Goal: Information Seeking & Learning: Learn about a topic

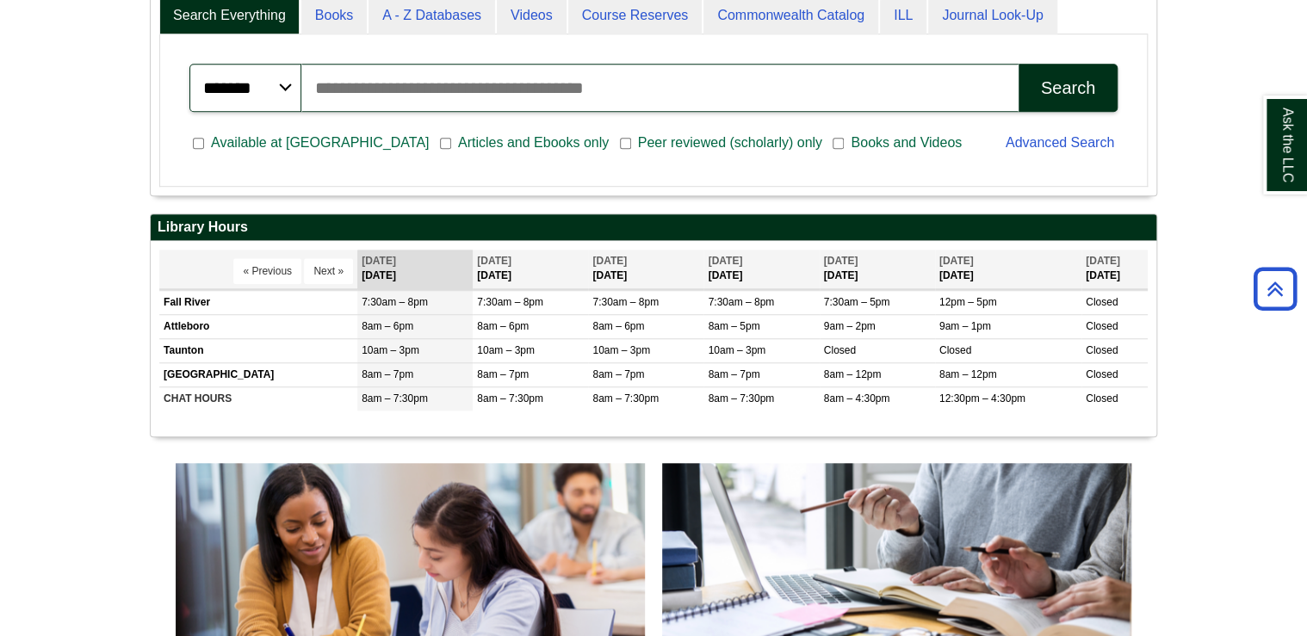
scroll to position [551, 0]
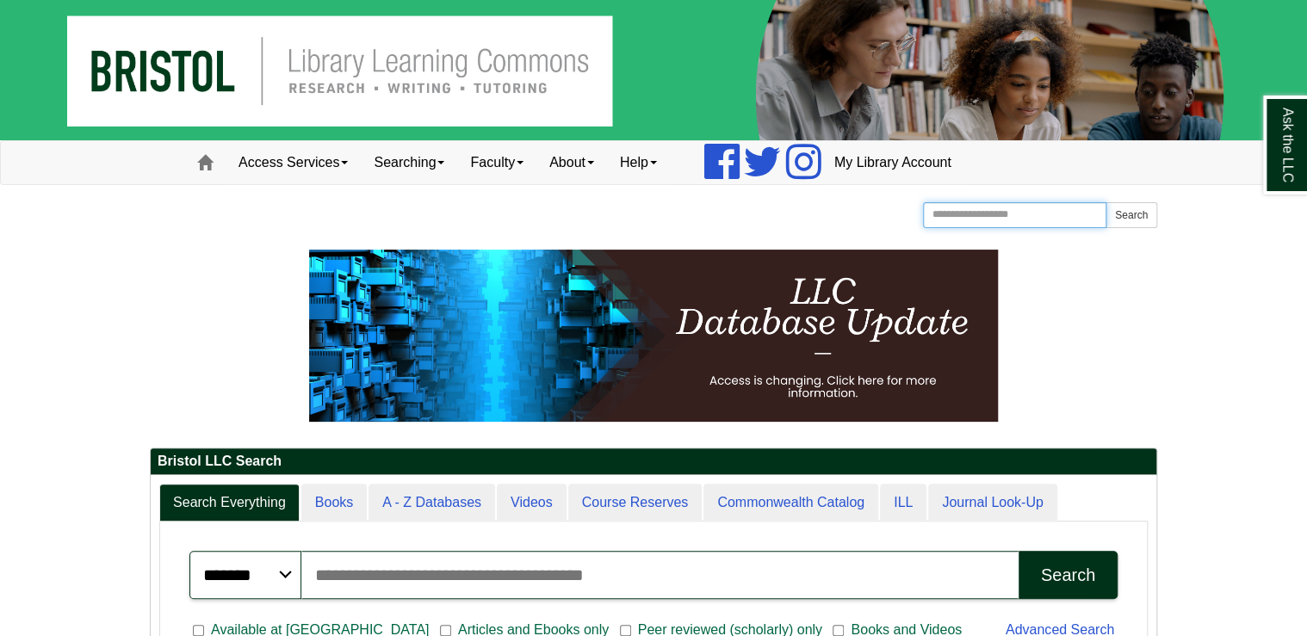
click at [1051, 207] on input "Search the Website" at bounding box center [1014, 215] width 183 height 26
type input "**********"
click at [1105, 202] on button "Search" at bounding box center [1131, 215] width 52 height 26
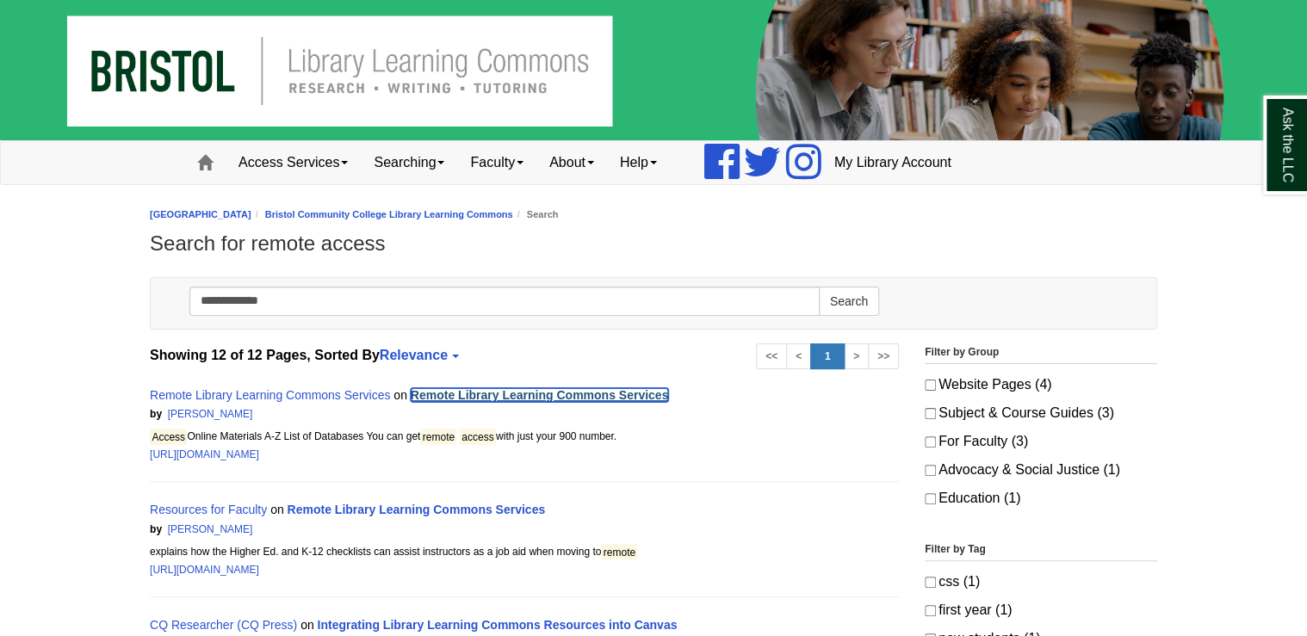
click at [610, 388] on link "Remote Library Learning Commons Services" at bounding box center [540, 395] width 258 height 14
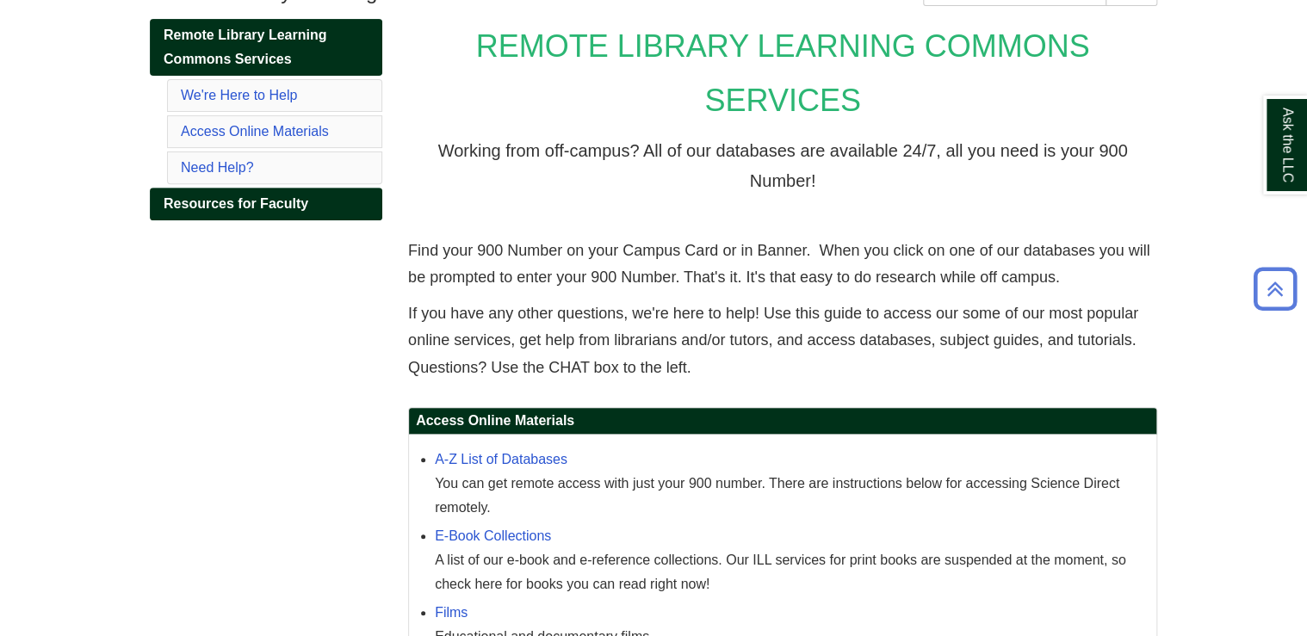
scroll to position [275, 0]
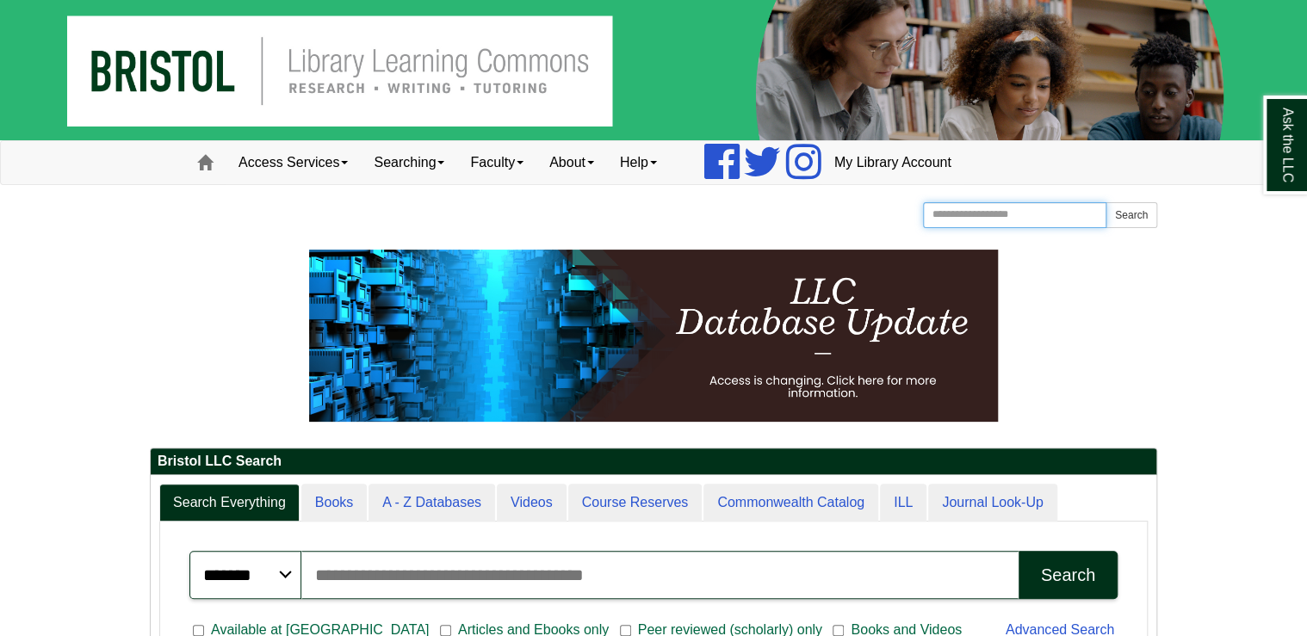
click at [984, 219] on input "Search the Website" at bounding box center [1014, 215] width 183 height 26
type input "**********"
click at [1137, 220] on button "Search" at bounding box center [1131, 215] width 52 height 26
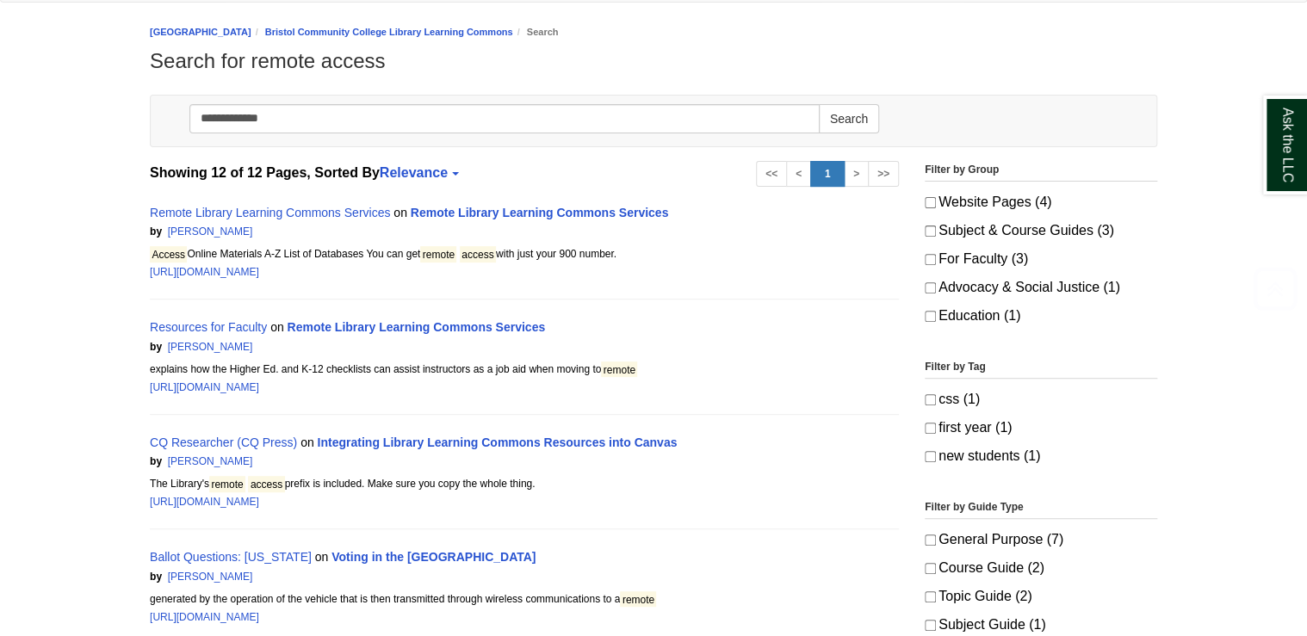
scroll to position [207, 0]
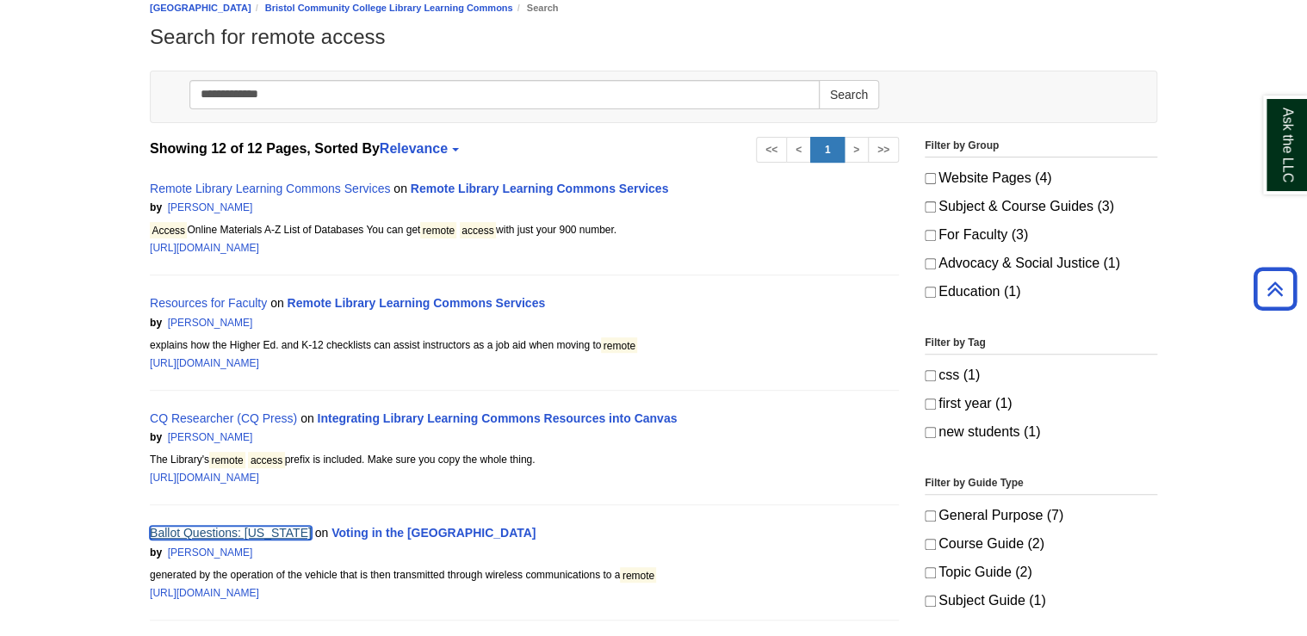
click at [301, 526] on link "Ballot Questions: [US_STATE]" at bounding box center [231, 533] width 162 height 14
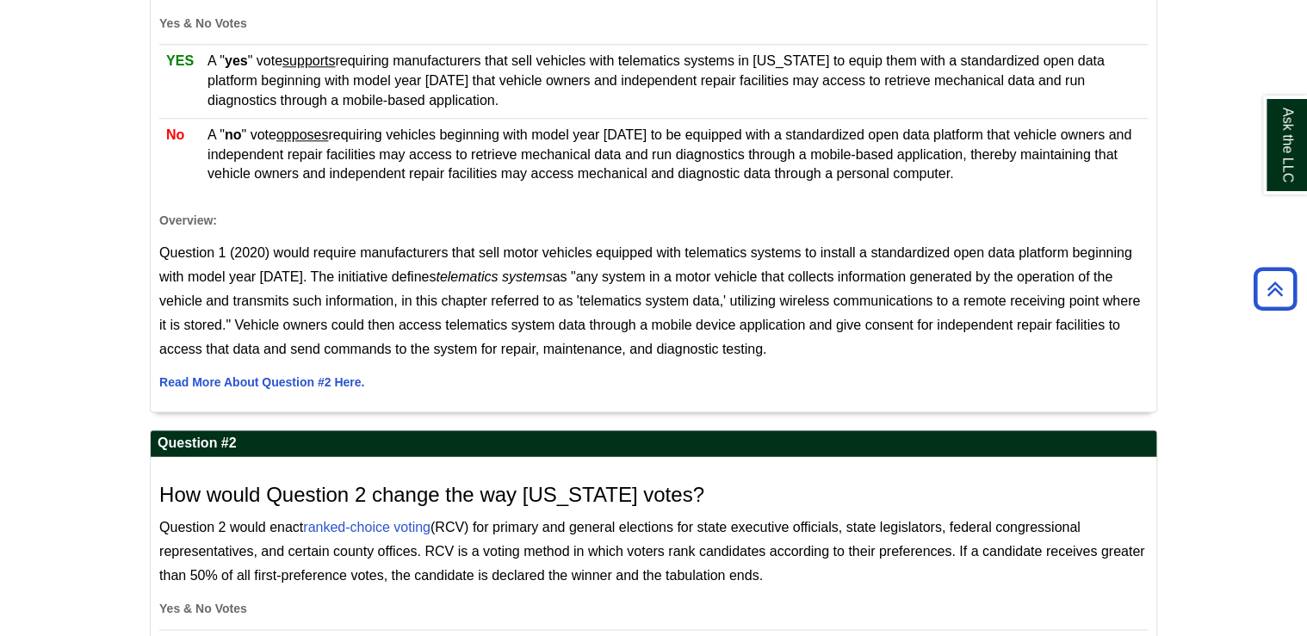
scroll to position [895, 0]
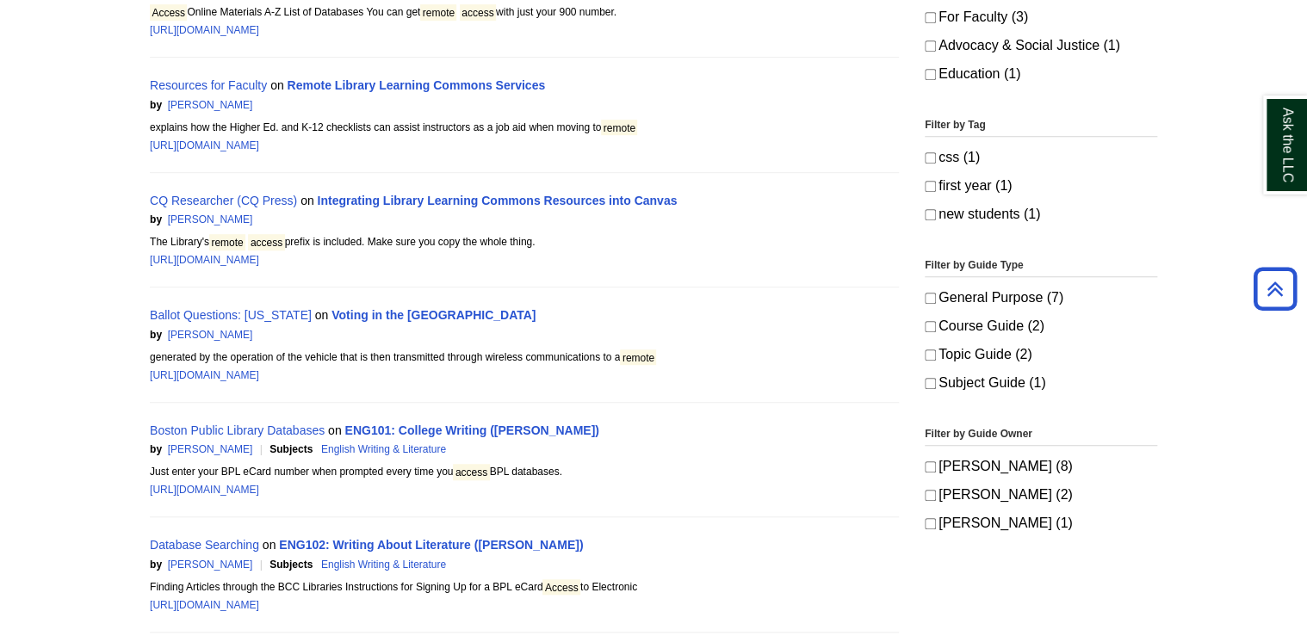
scroll to position [482, 0]
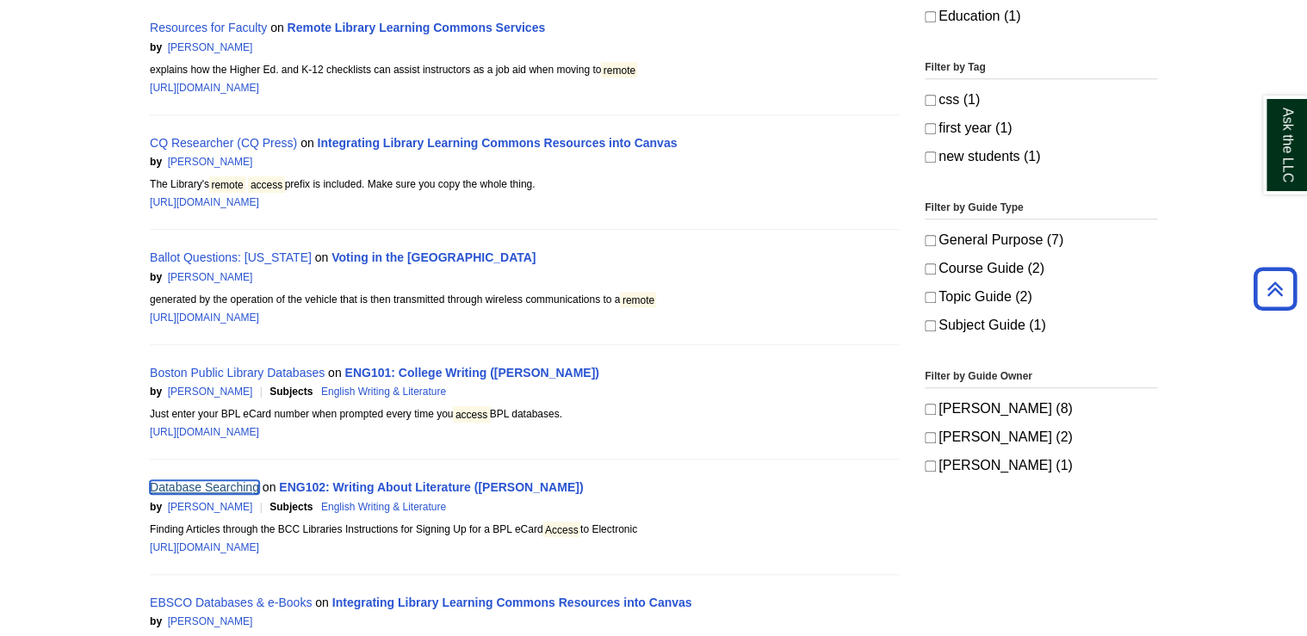
click at [227, 482] on link "Database Searching" at bounding box center [204, 487] width 109 height 14
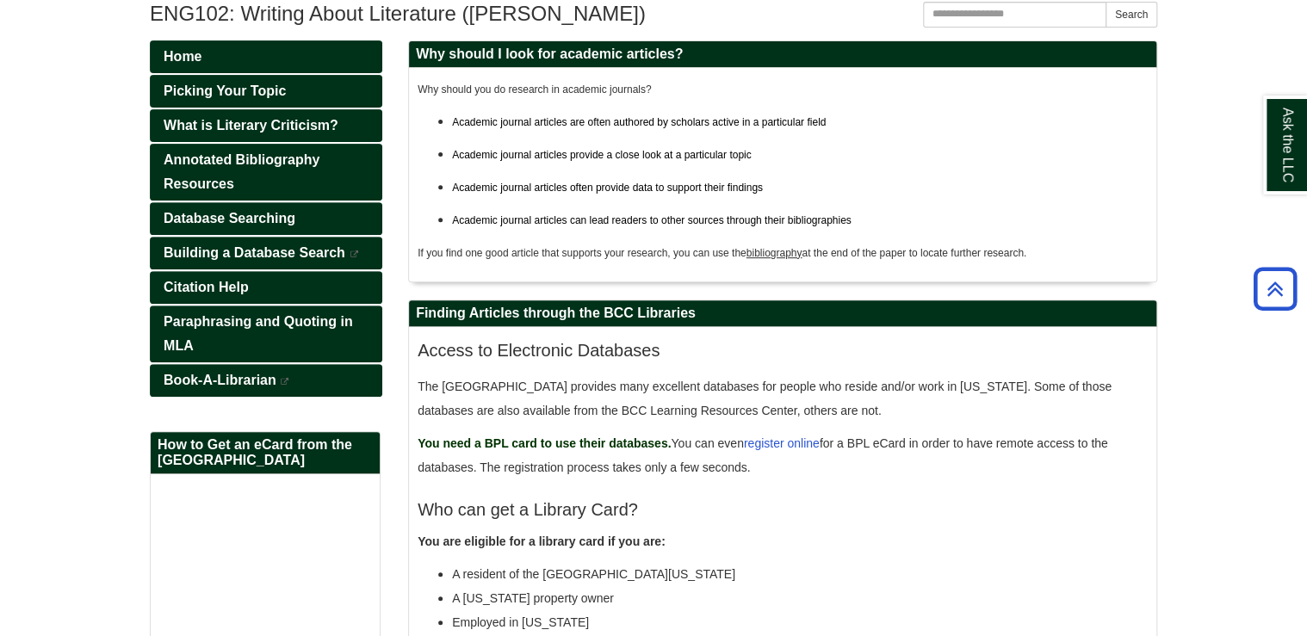
scroll to position [207, 0]
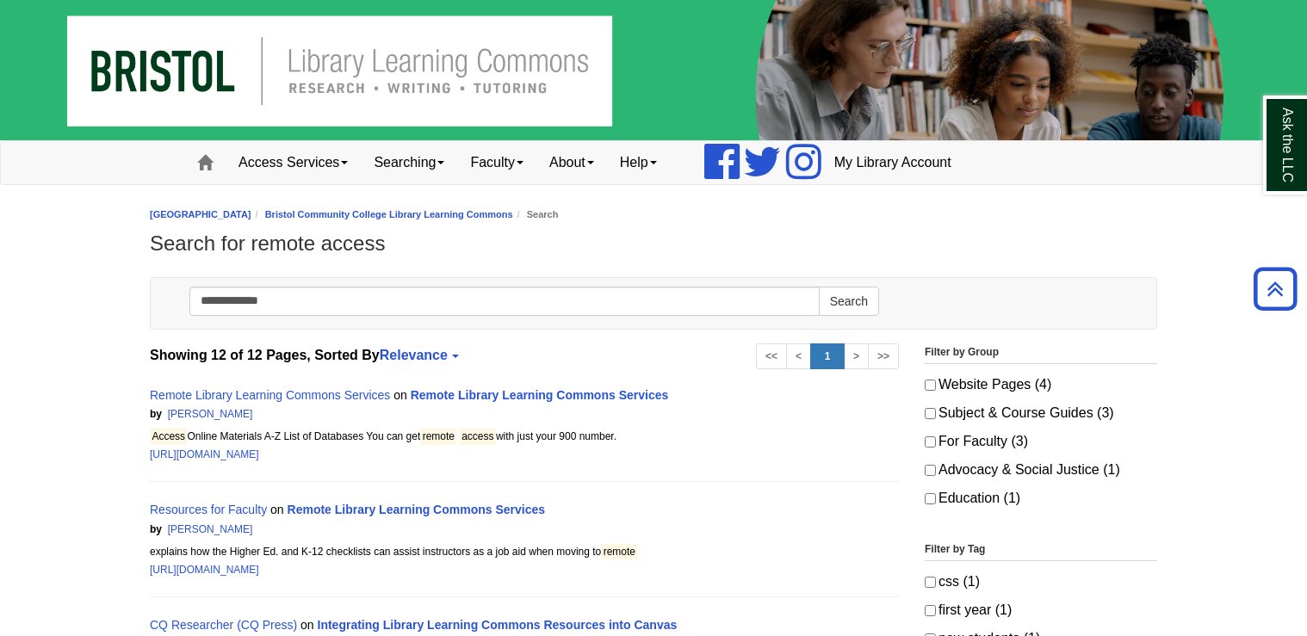
scroll to position [482, 0]
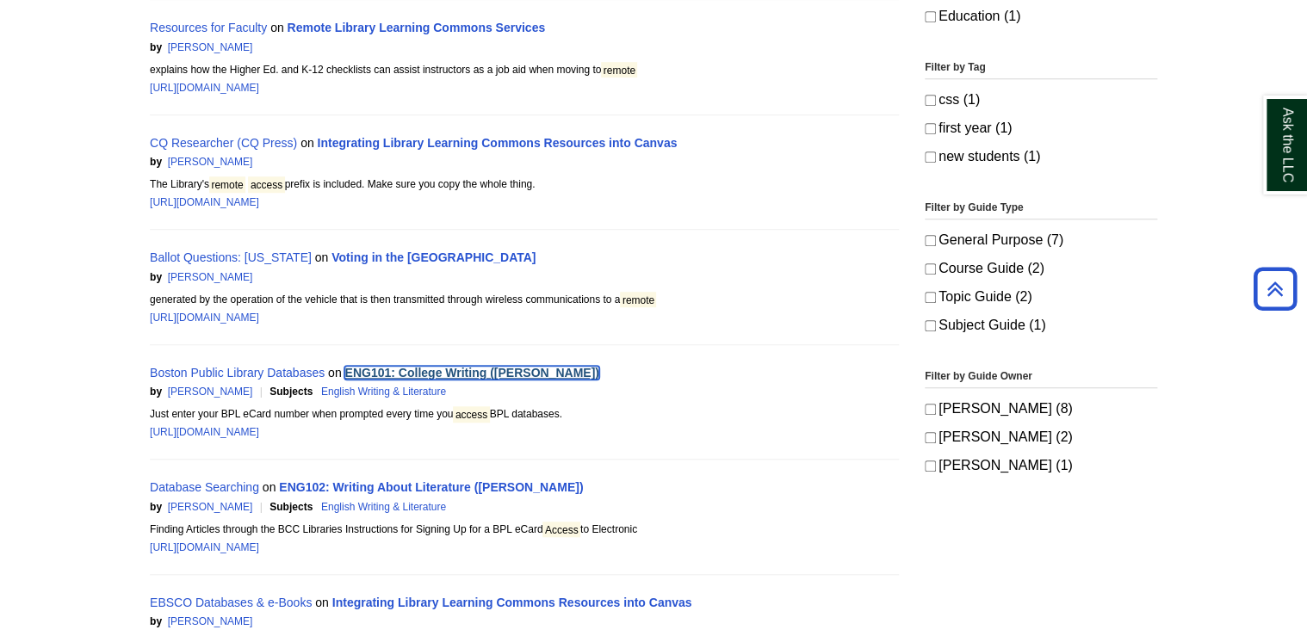
click at [389, 368] on link "ENG101: College Writing (Geary)" at bounding box center [471, 373] width 254 height 14
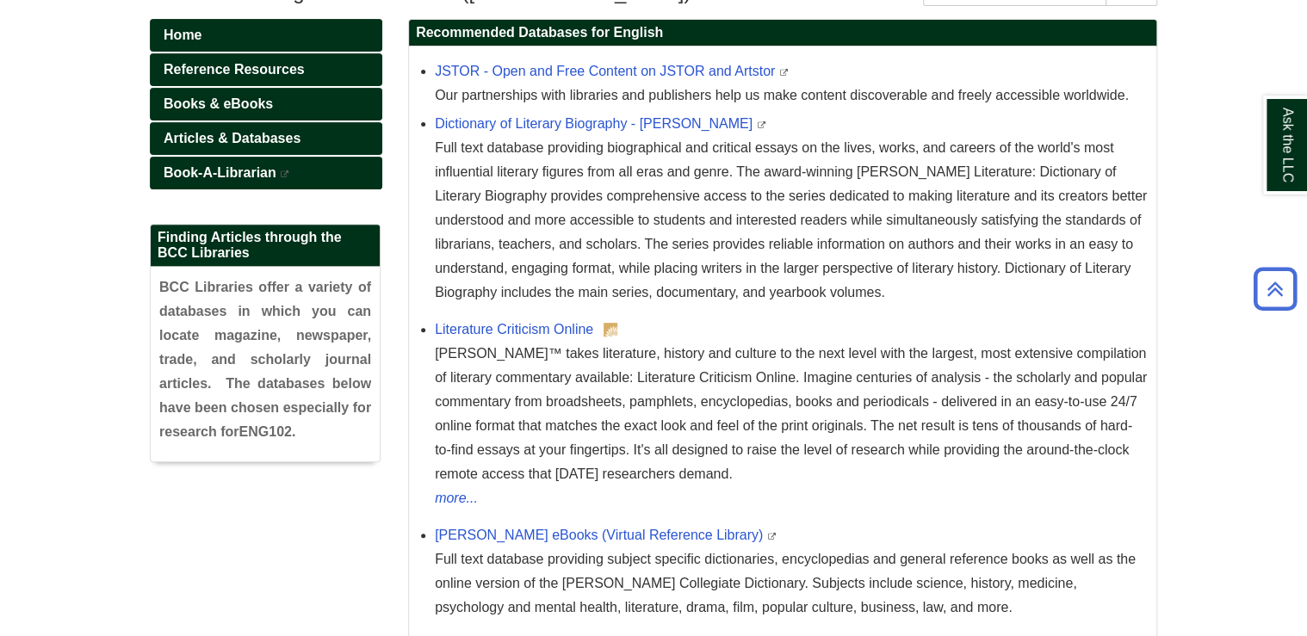
scroll to position [275, 0]
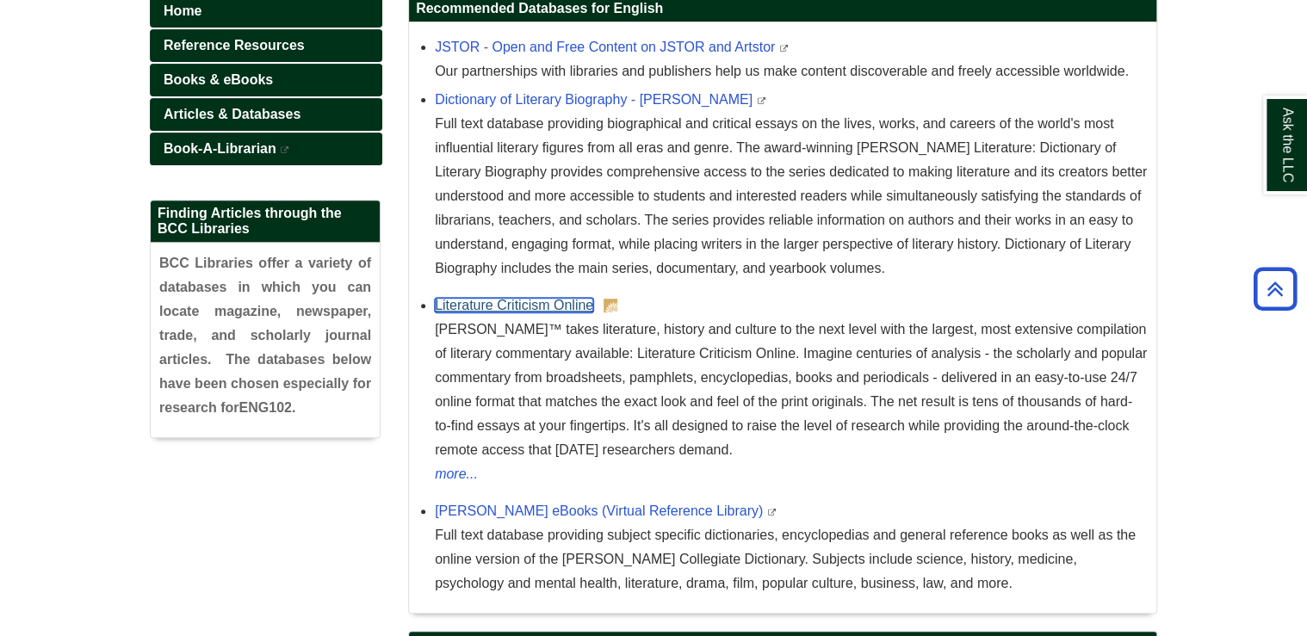
click at [551, 301] on link "Literature Criticism Online" at bounding box center [514, 305] width 158 height 15
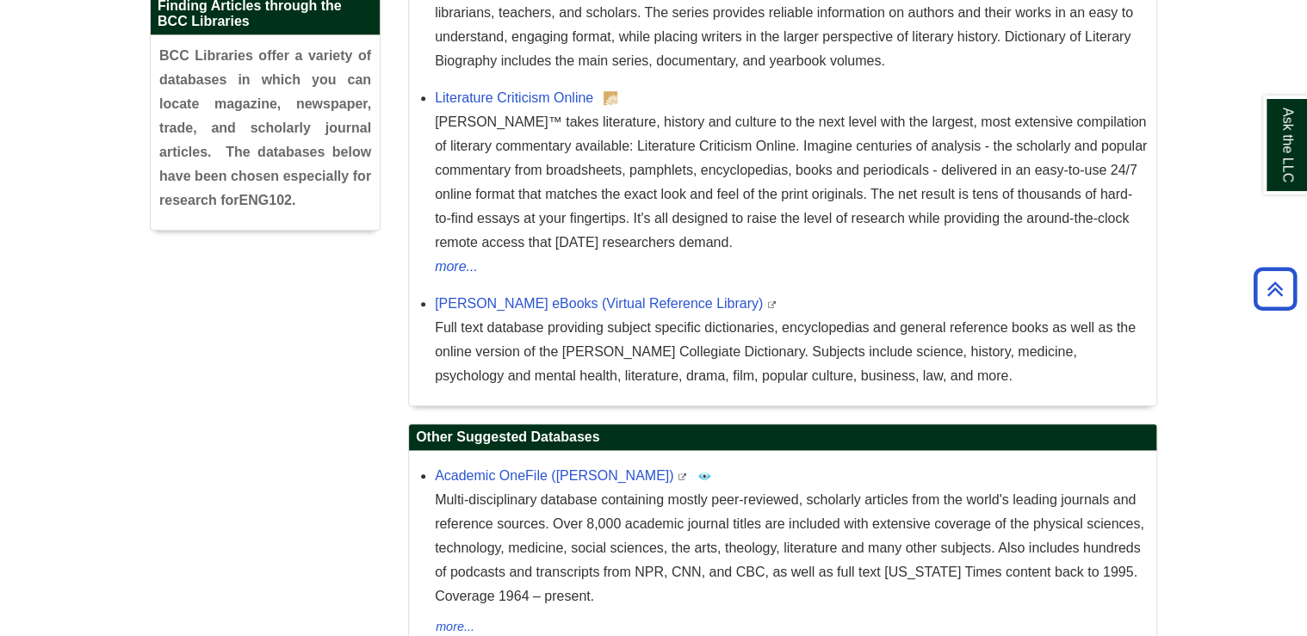
scroll to position [482, 0]
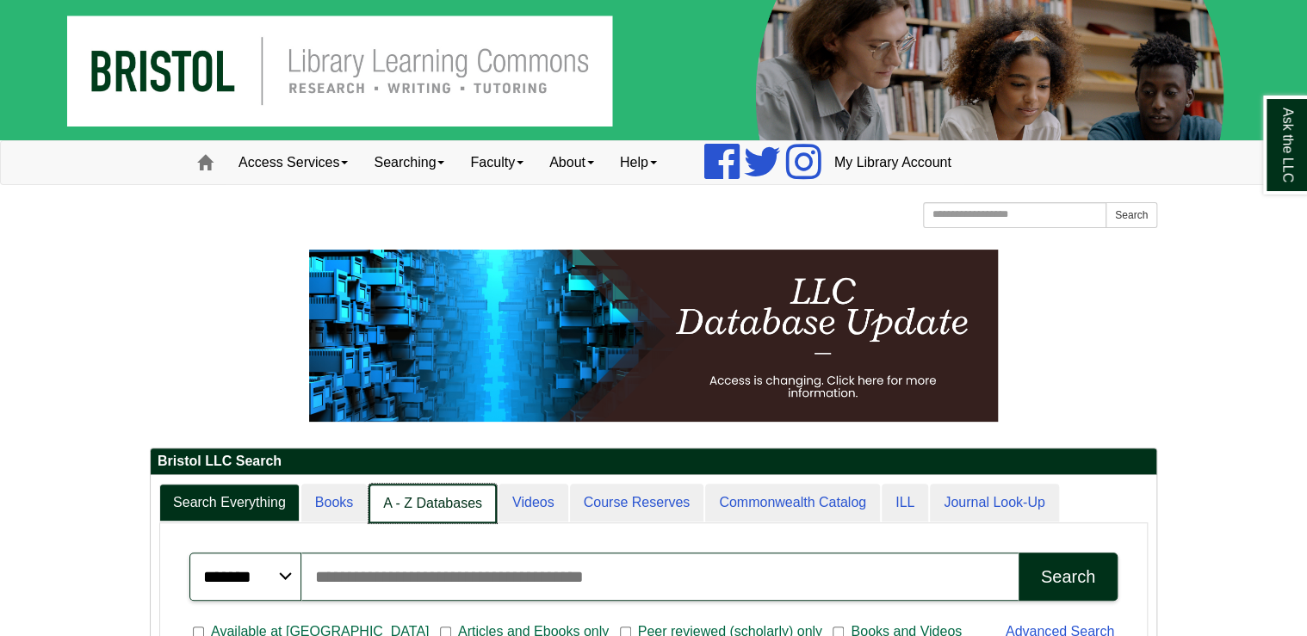
click at [432, 499] on link "A - Z Databases" at bounding box center [432, 504] width 128 height 40
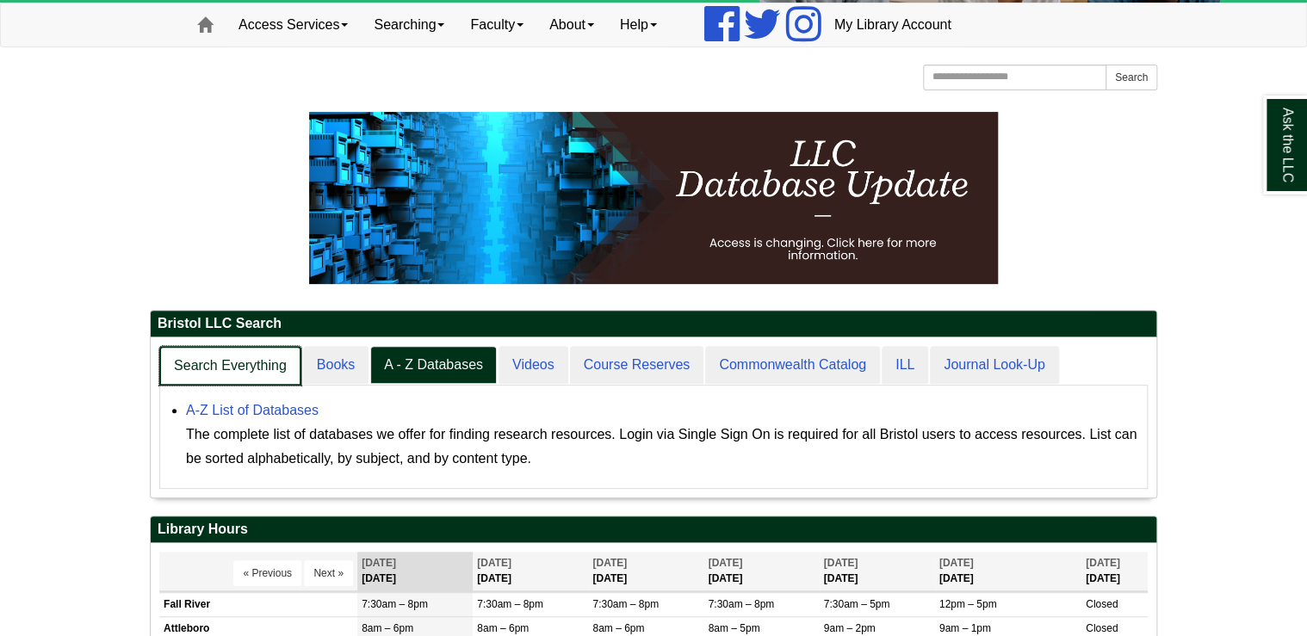
scroll to position [159, 1005]
click at [250, 368] on link "Search Everything" at bounding box center [230, 366] width 142 height 40
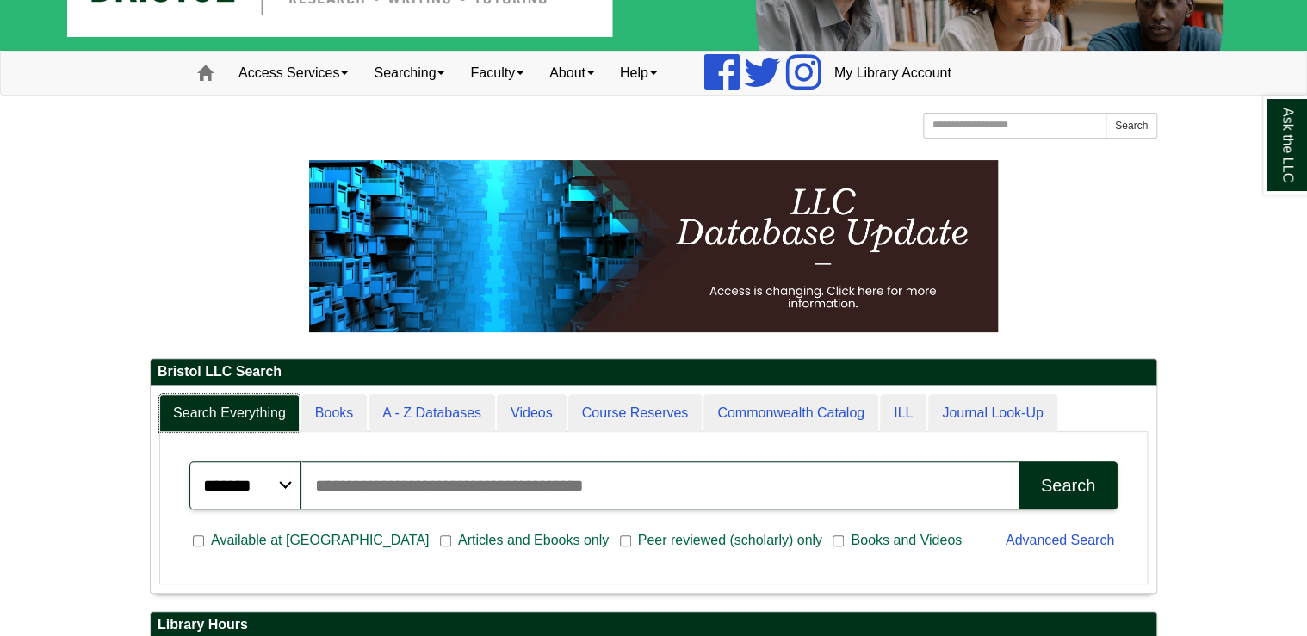
scroll to position [3, 0]
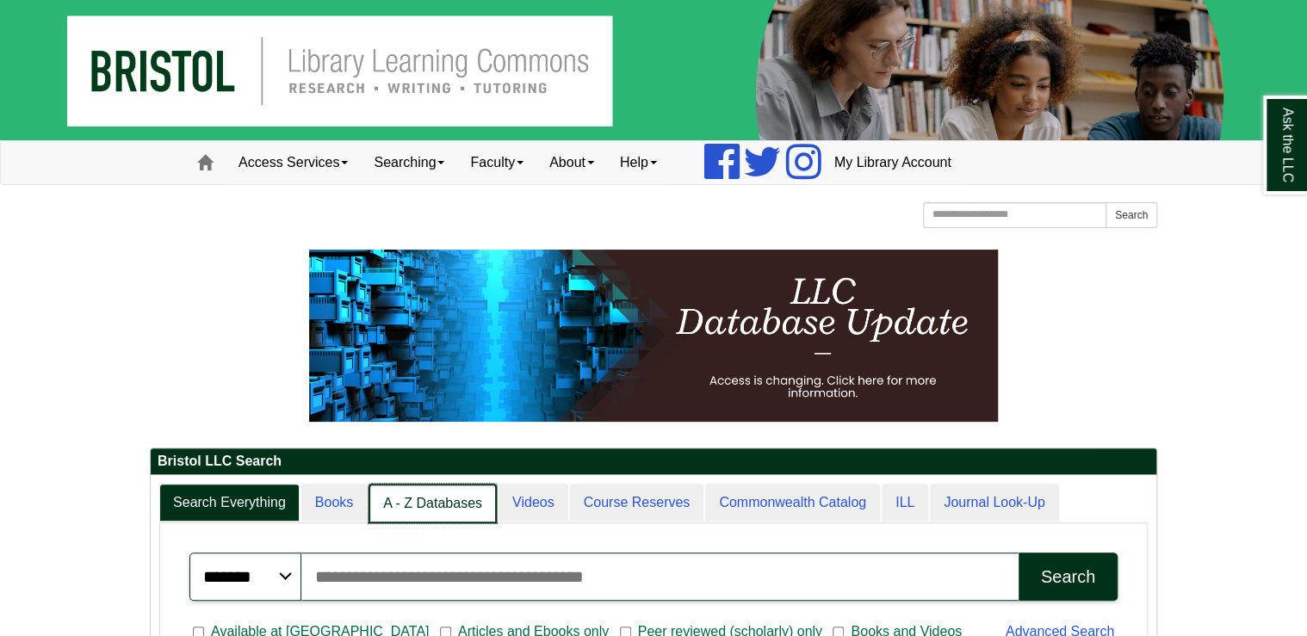
click at [479, 500] on link "A - Z Databases" at bounding box center [432, 504] width 128 height 40
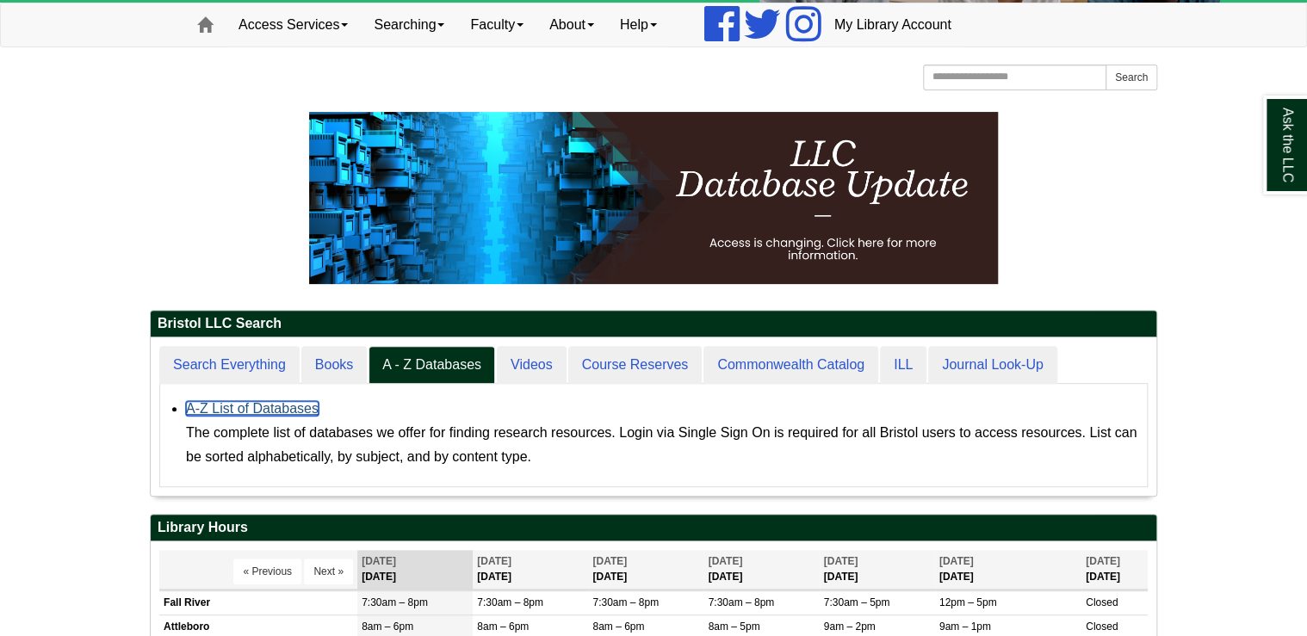
click at [282, 405] on link "A-Z List of Databases" at bounding box center [252, 408] width 133 height 15
click at [282, 401] on link "A-Z List of Databases" at bounding box center [252, 408] width 133 height 15
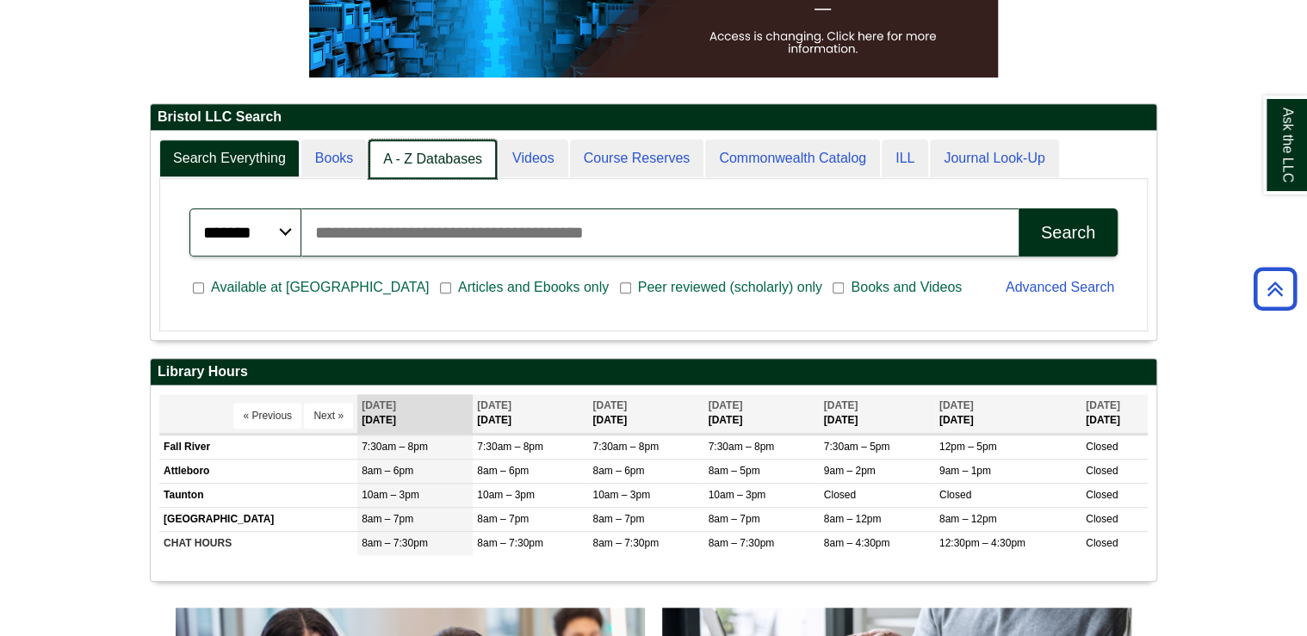
scroll to position [9, 8]
click at [430, 155] on link "A - Z Databases" at bounding box center [432, 159] width 128 height 40
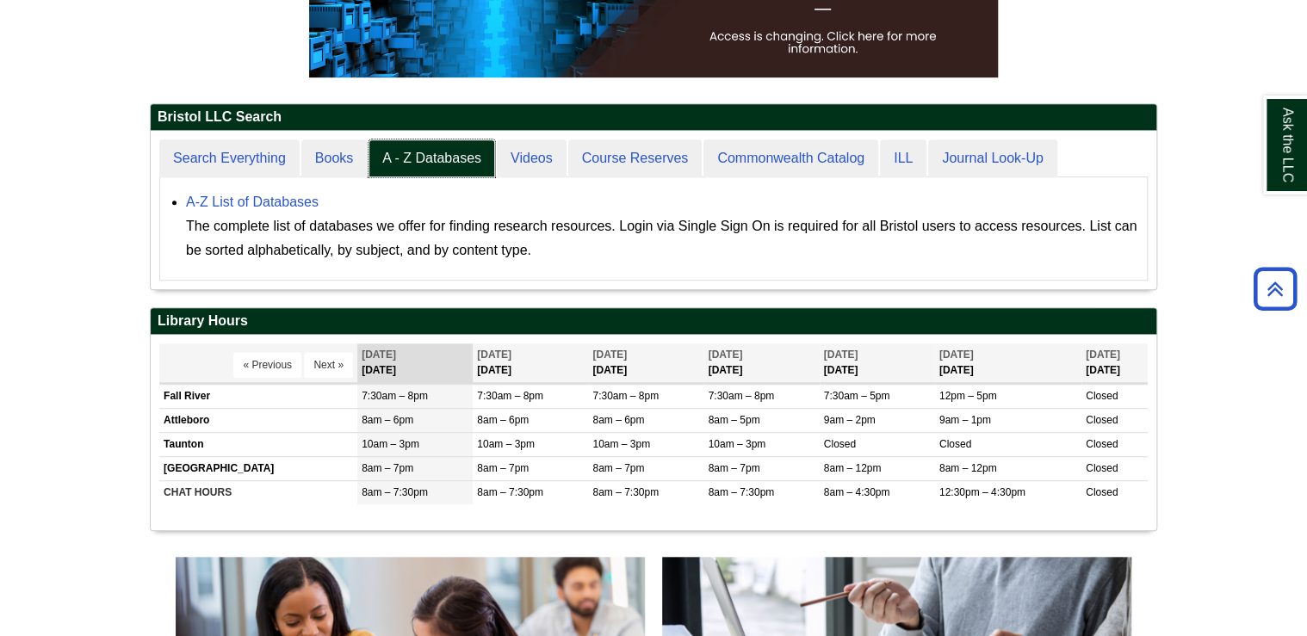
scroll to position [158, 1005]
click at [274, 196] on link "A-Z List of Databases" at bounding box center [252, 202] width 133 height 15
